Goal: Task Accomplishment & Management: Complete application form

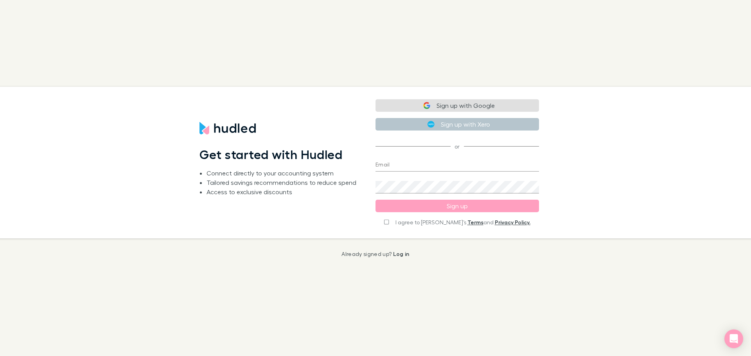
click at [277, 137] on div "Get started with Hudled Connect directly to your accounting system Tailored sav…" at bounding box center [280, 162] width 163 height 139
click at [271, 164] on div "Get started with Hudled Connect directly to your accounting system Tailored sav…" at bounding box center [280, 162] width 163 height 139
click at [425, 167] on input "Email" at bounding box center [456, 165] width 163 height 13
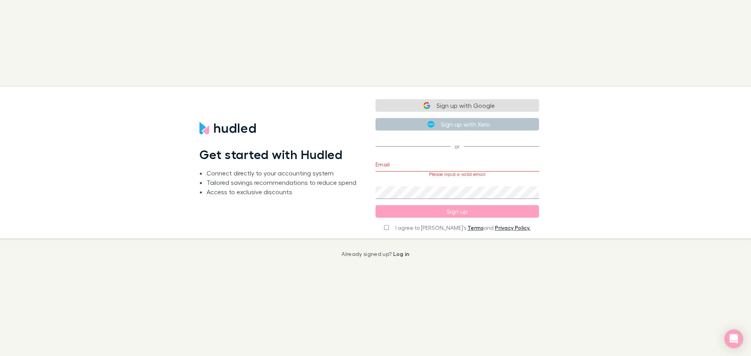
click at [285, 167] on div "Get started with Hudled Connect directly to your accounting system Tailored sav…" at bounding box center [280, 162] width 163 height 139
click at [393, 165] on input "Email" at bounding box center [456, 165] width 163 height 13
type input "[PERSON_NAME][EMAIL_ADDRESS][PERSON_NAME][DOMAIN_NAME]"
click at [611, 139] on div "Get started with Hudled Connect directly to your accounting system Tailored sav…" at bounding box center [368, 163] width 763 height 152
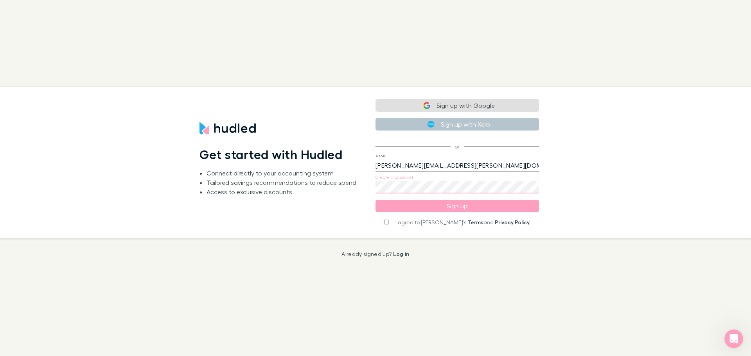
click at [389, 223] on input "I agree to [PERSON_NAME]’s Terms and Privacy Policy." at bounding box center [386, 221] width 5 height 5
checkbox input "true"
click at [316, 183] on div "Get started with Hudled Connect directly to your accounting system Tailored sav…" at bounding box center [368, 163] width 763 height 152
click at [416, 208] on button "Sign up" at bounding box center [456, 206] width 163 height 13
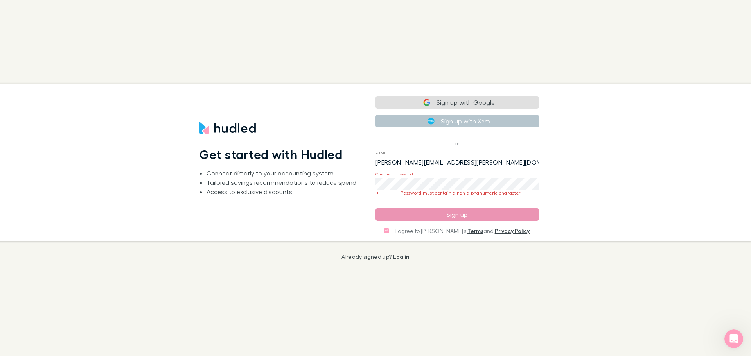
click at [410, 213] on button "Sign up" at bounding box center [456, 214] width 163 height 13
